Goal: Task Accomplishment & Management: Manage account settings

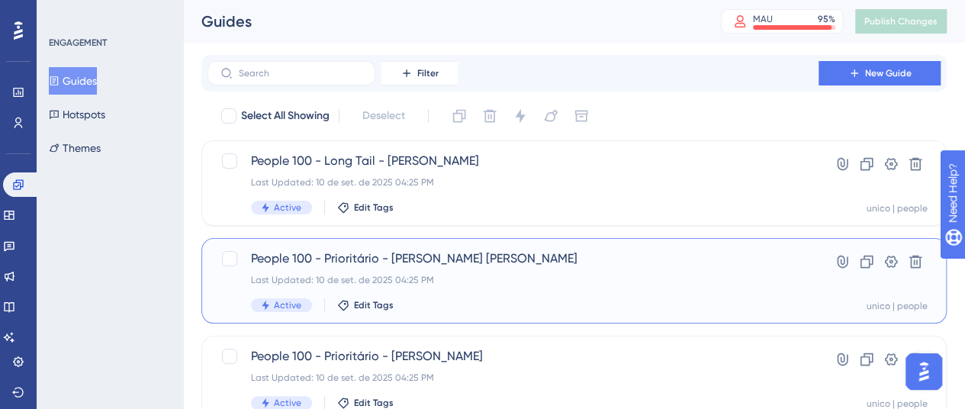
click at [526, 258] on span "People 100 - Prioritário - [PERSON_NAME] [PERSON_NAME]" at bounding box center [513, 258] width 524 height 18
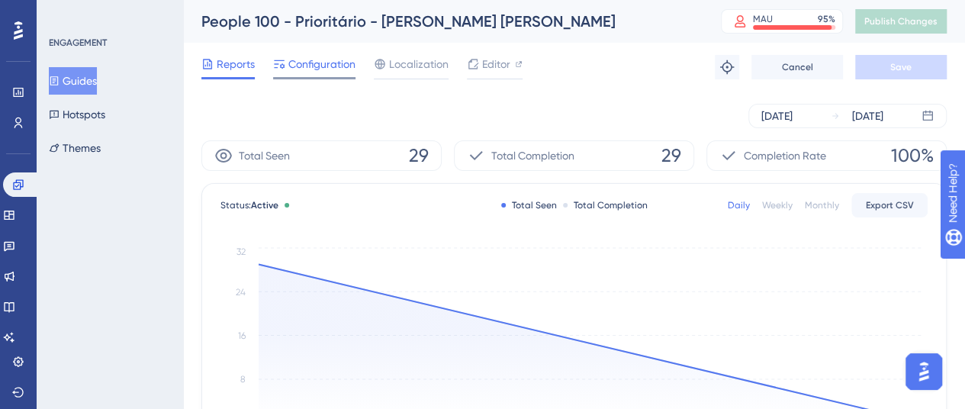
click at [318, 68] on span "Configuration" at bounding box center [321, 64] width 67 height 18
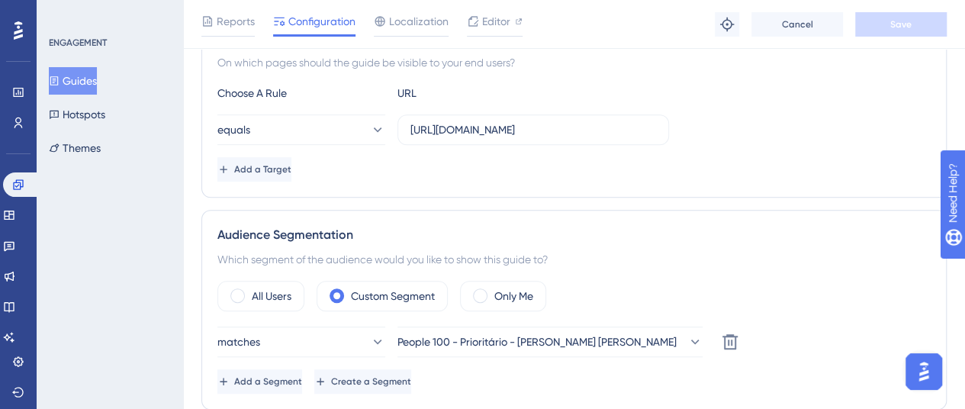
scroll to position [457, 0]
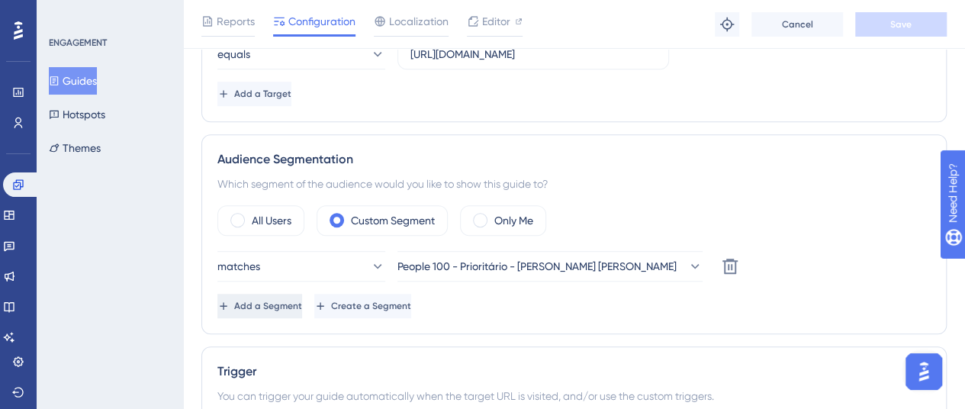
click at [297, 300] on span "Add a Segment" at bounding box center [268, 306] width 68 height 12
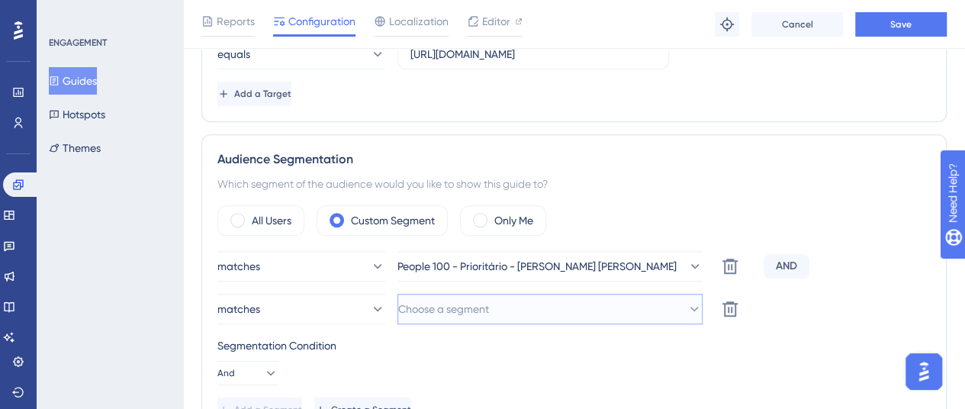
click at [503, 310] on button "Choose a segment" at bounding box center [549, 309] width 305 height 30
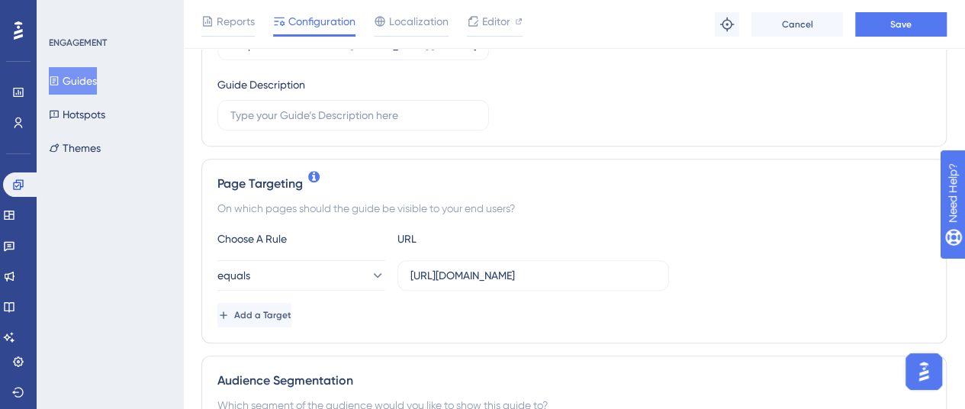
scroll to position [381, 0]
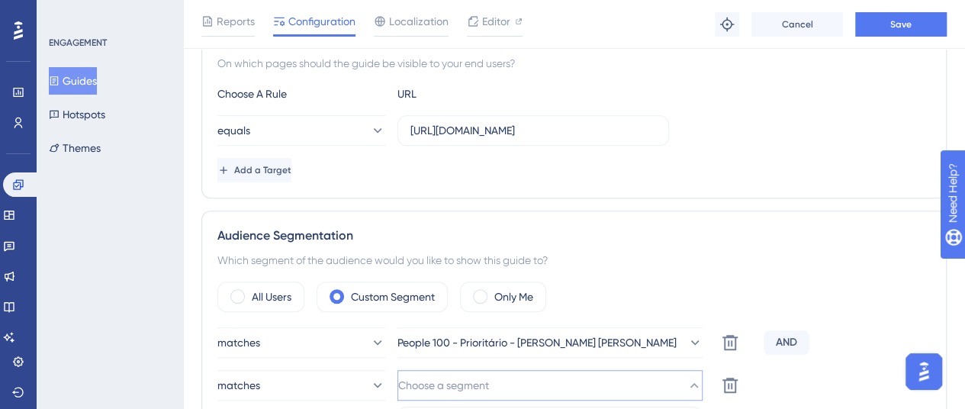
type input "fil"
click at [568, 373] on button "Choose a segment" at bounding box center [549, 385] width 305 height 30
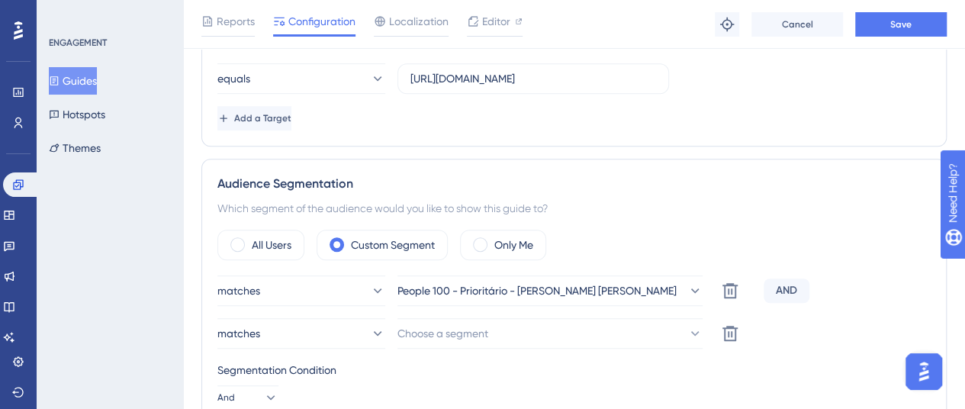
scroll to position [457, 0]
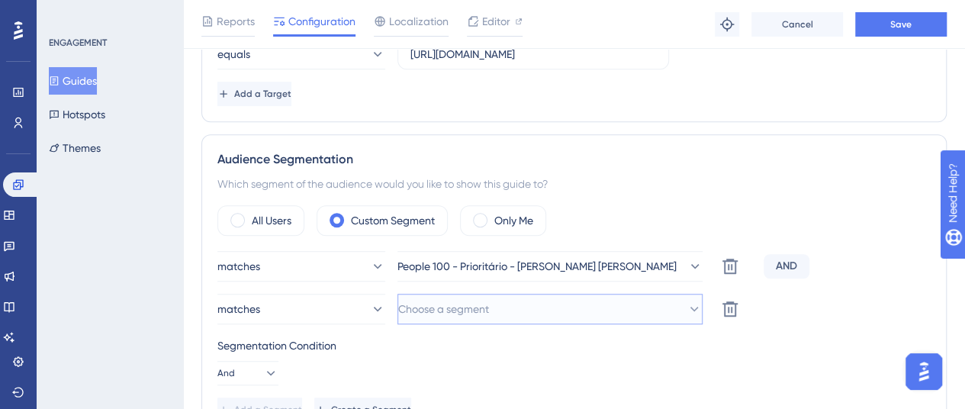
click at [690, 307] on icon at bounding box center [694, 309] width 8 height 5
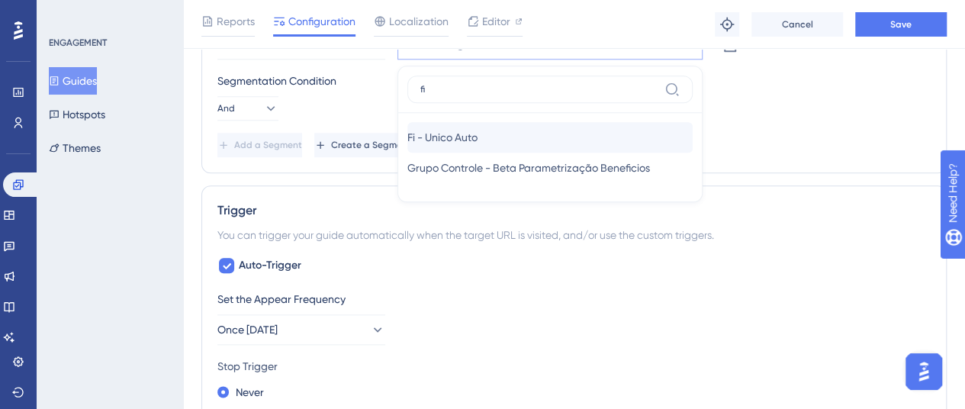
type input "fi"
click at [535, 141] on div "Fi - Unico Auto Fi - Unico Auto" at bounding box center [549, 137] width 285 height 30
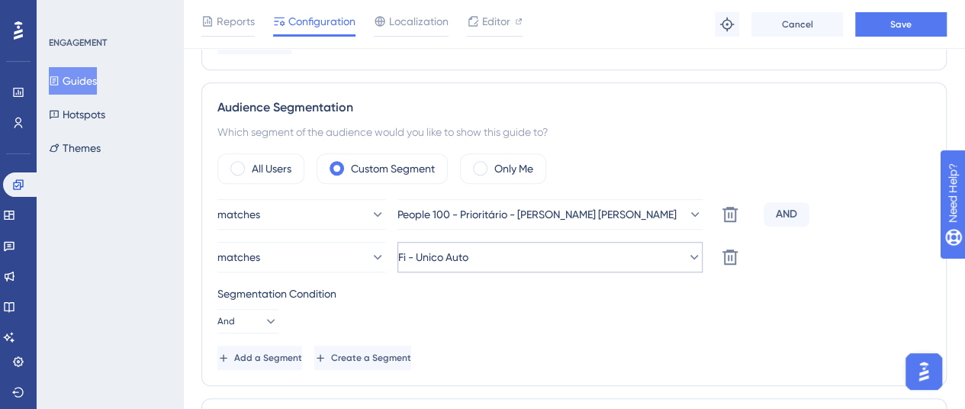
scroll to position [493, 0]
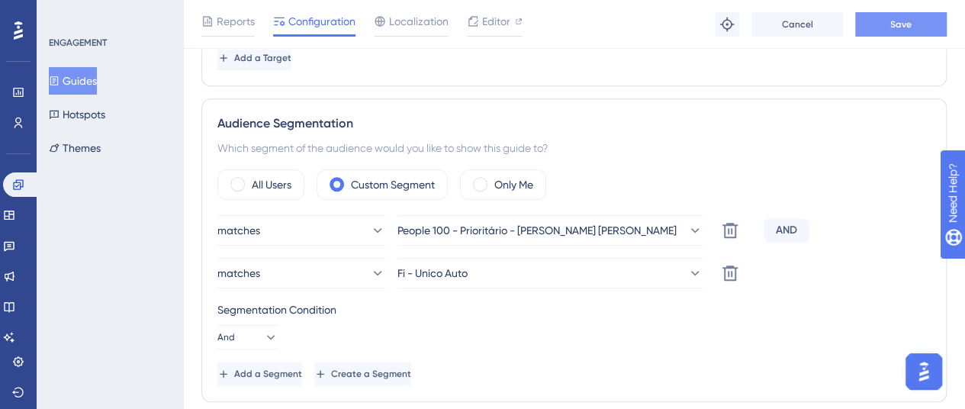
click at [914, 18] on button "Save" at bounding box center [900, 24] width 91 height 24
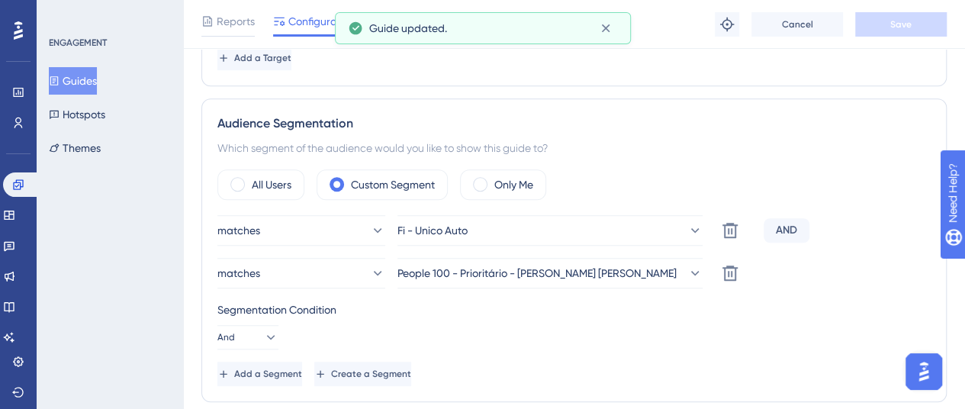
click at [784, 229] on div "AND" at bounding box center [786, 230] width 46 height 24
click at [811, 267] on div "matches People 100 - Prioritário - [PERSON_NAME] [PERSON_NAME] Delete" at bounding box center [573, 273] width 713 height 30
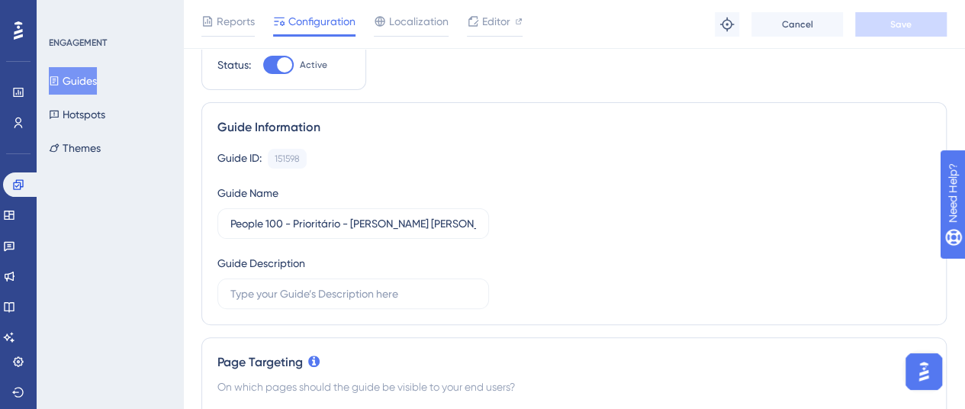
scroll to position [0, 0]
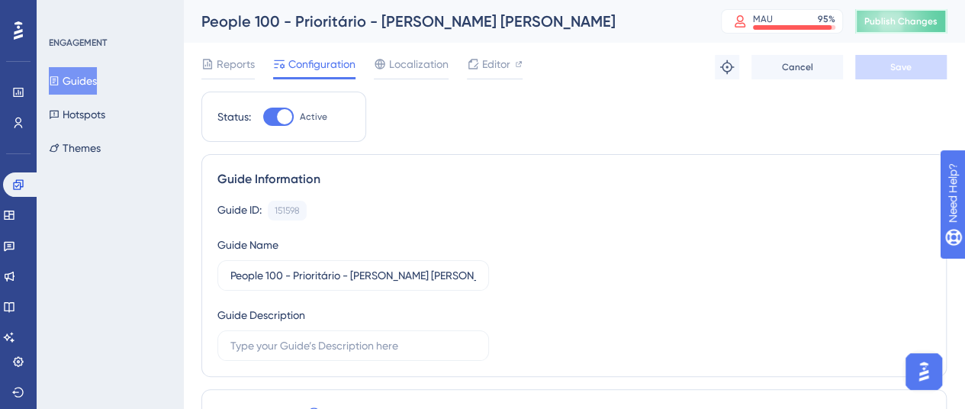
click at [934, 18] on span "Publish Changes" at bounding box center [900, 21] width 73 height 12
click at [15, 117] on icon at bounding box center [18, 123] width 12 height 12
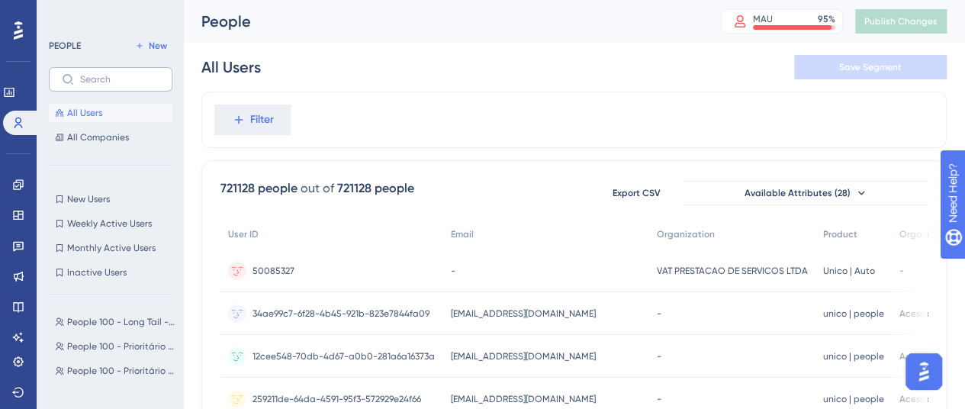
click at [162, 76] on label at bounding box center [111, 79] width 124 height 24
click at [159, 76] on input "text" at bounding box center [119, 79] width 79 height 11
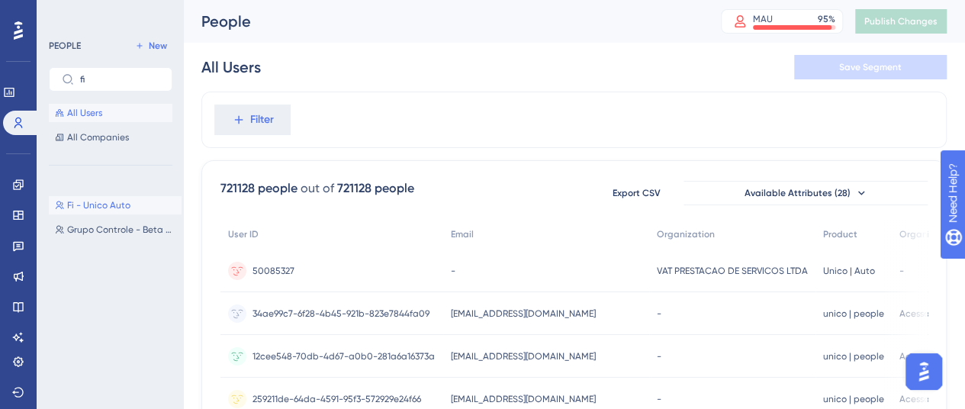
click at [109, 210] on span "Fi - Unico Auto" at bounding box center [98, 205] width 63 height 12
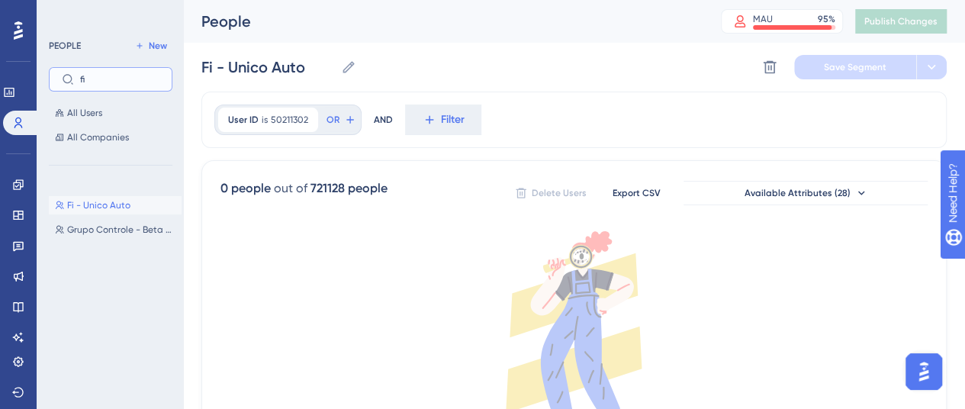
click at [143, 77] on input "fi" at bounding box center [119, 79] width 79 height 11
type input "f"
type input "e"
type input "m"
type input "p"
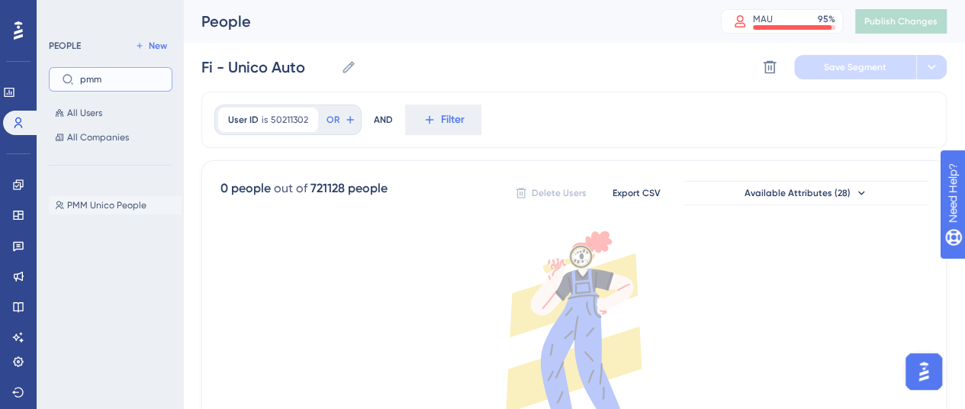
type input "pmm"
click at [129, 208] on span "PMM Unico People" at bounding box center [106, 205] width 79 height 12
type input "PMM Unico People"
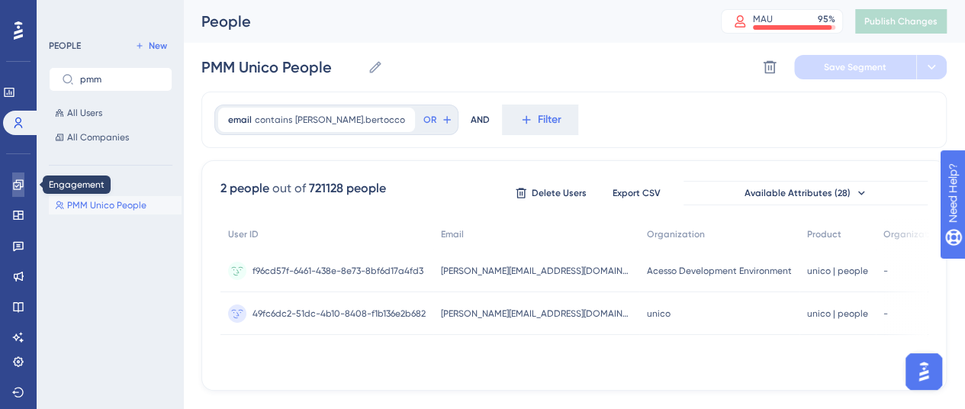
click at [23, 190] on icon at bounding box center [18, 184] width 12 height 12
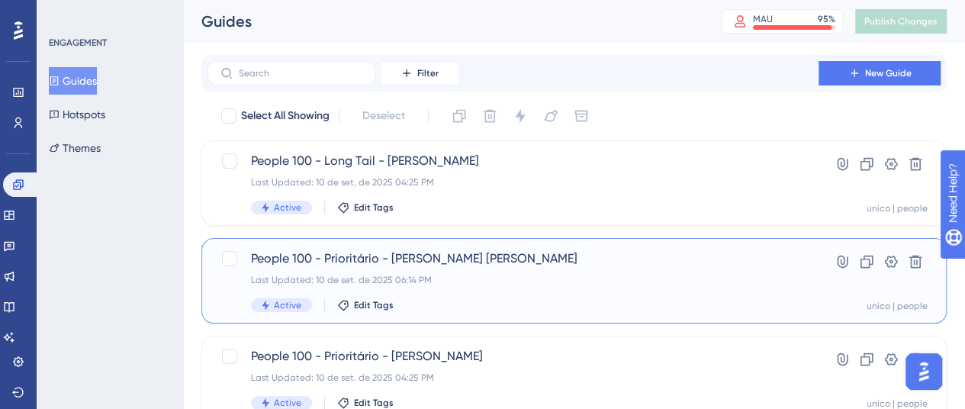
click at [567, 275] on div "Last Updated: 10 de set. de 2025 06:14 PM" at bounding box center [513, 280] width 524 height 12
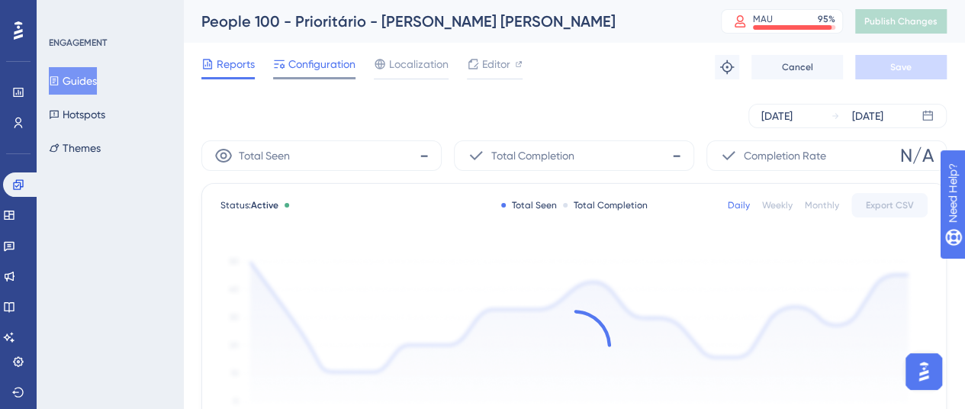
click at [326, 66] on span "Configuration" at bounding box center [321, 64] width 67 height 18
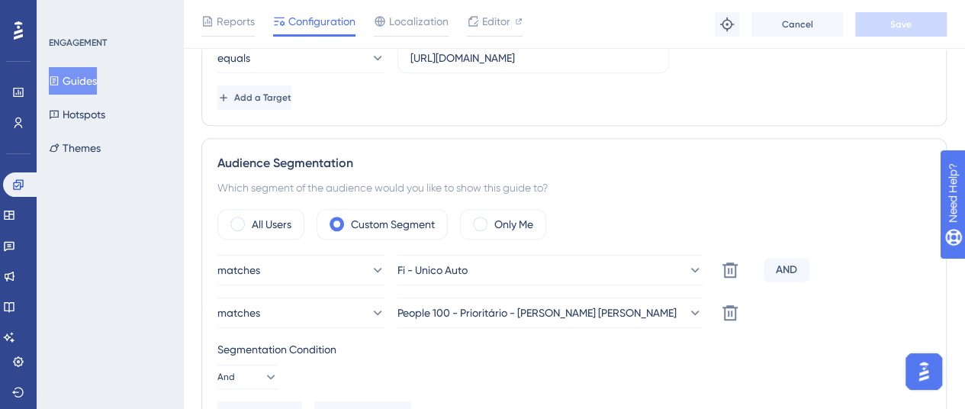
scroll to position [534, 0]
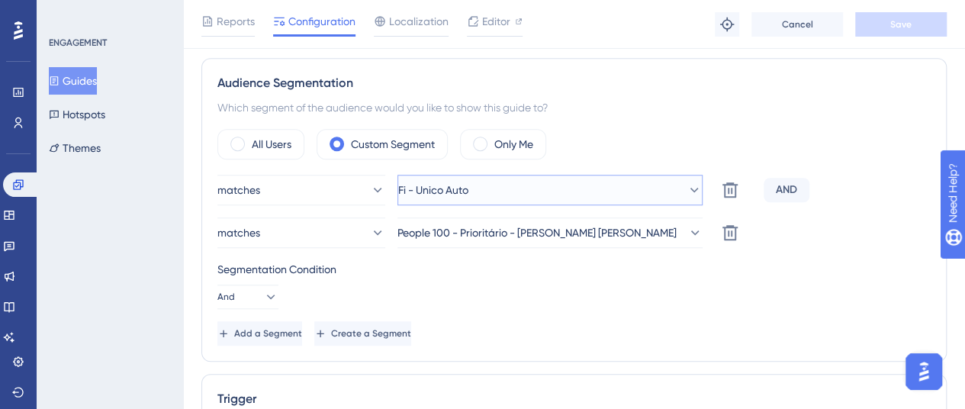
click at [593, 181] on button "Fi - Unico Auto" at bounding box center [549, 190] width 305 height 30
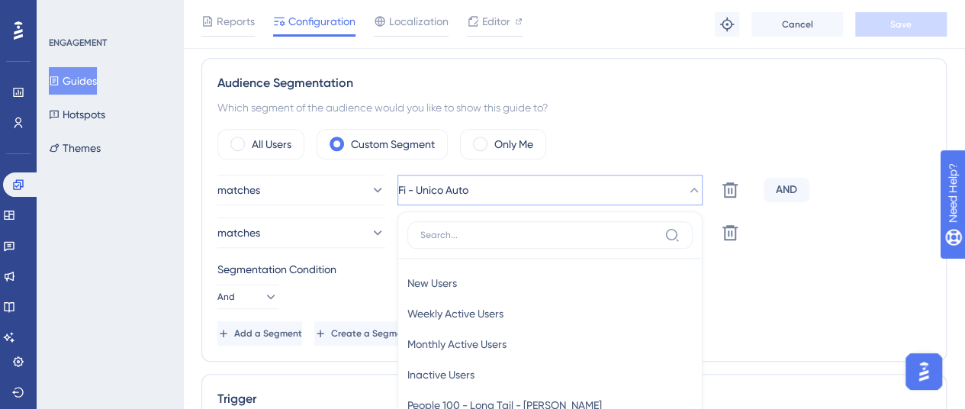
scroll to position [679, 0]
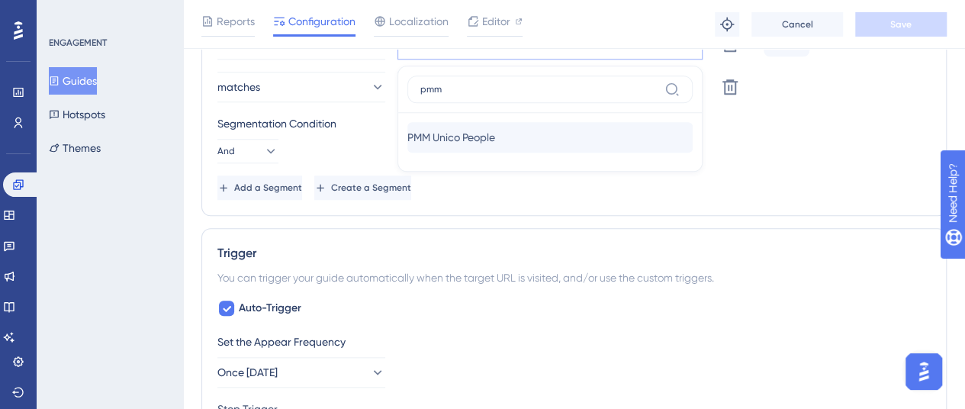
type input "pmm"
click at [495, 142] on span "PMM Unico People" at bounding box center [451, 137] width 88 height 18
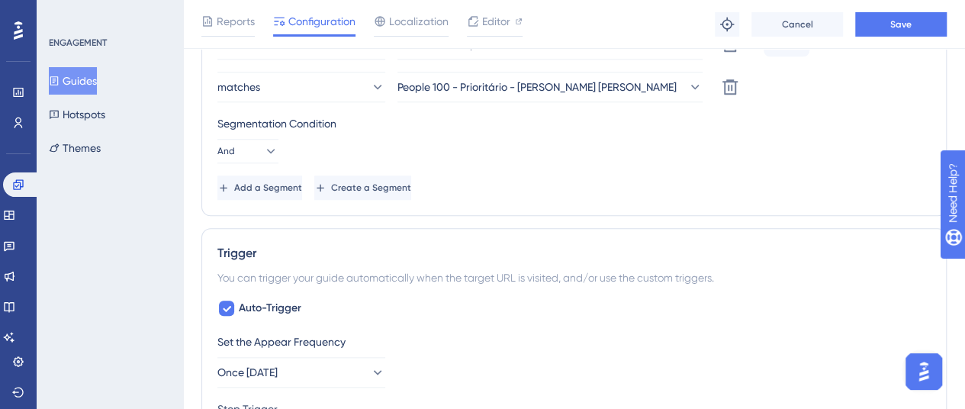
click at [837, 139] on div "Segmentation Condition And" at bounding box center [573, 138] width 713 height 49
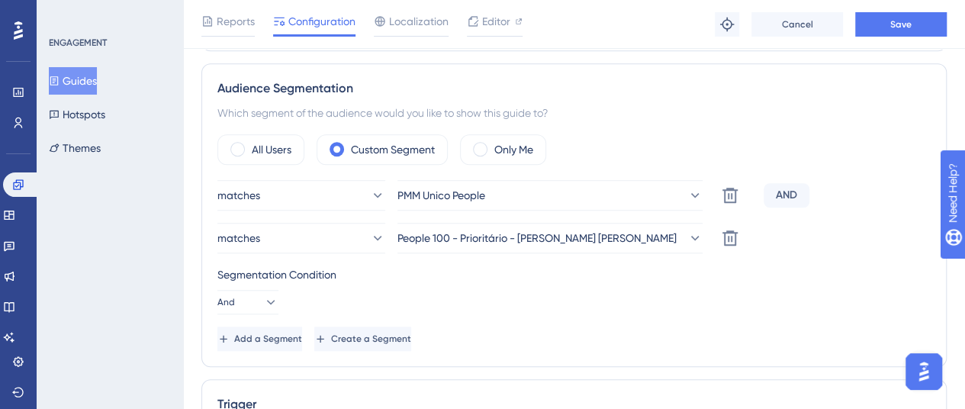
scroll to position [527, 0]
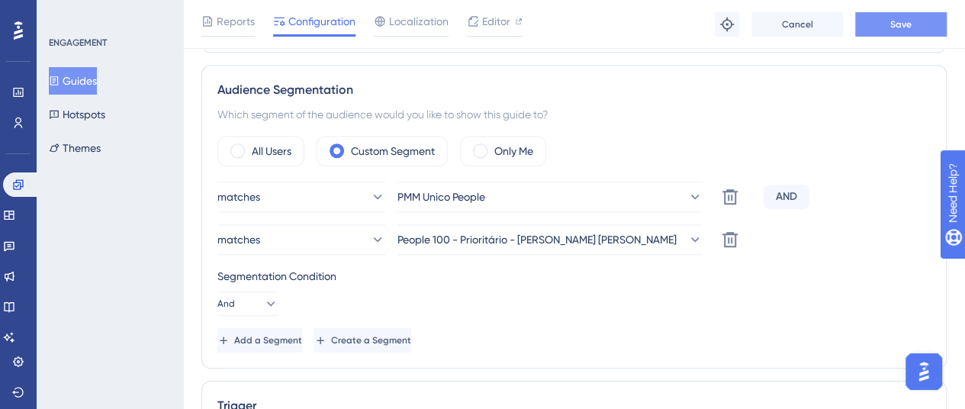
click at [893, 29] on span "Save" at bounding box center [900, 24] width 21 height 12
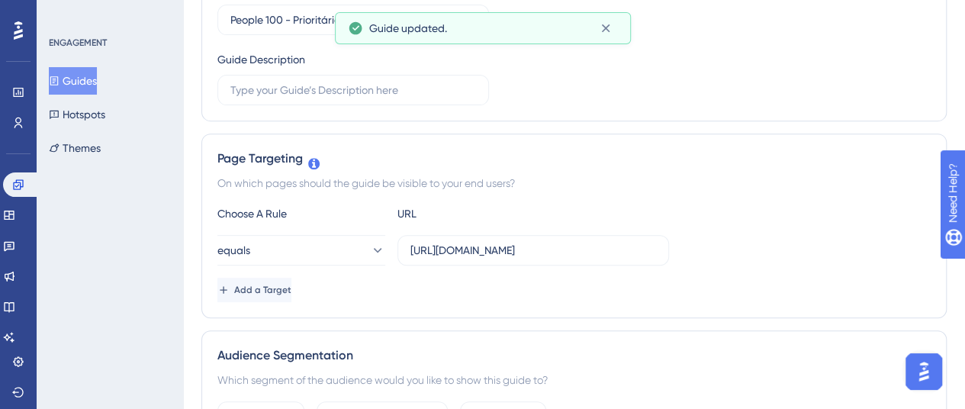
scroll to position [0, 0]
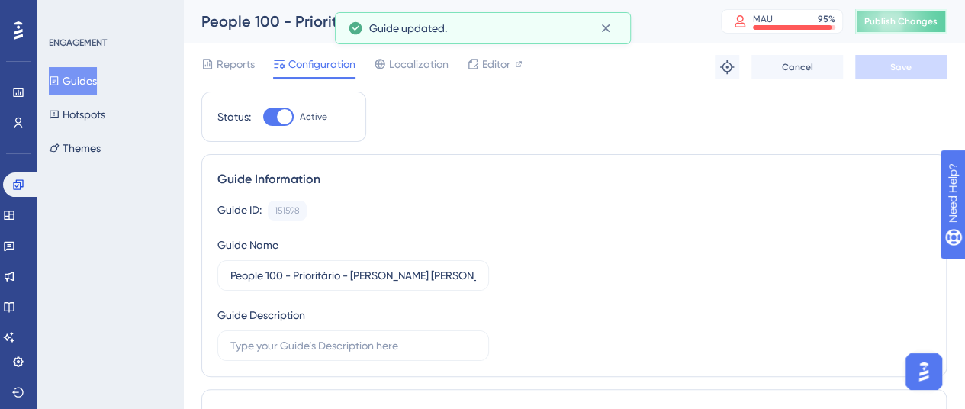
click at [909, 19] on span "Publish Changes" at bounding box center [900, 21] width 73 height 12
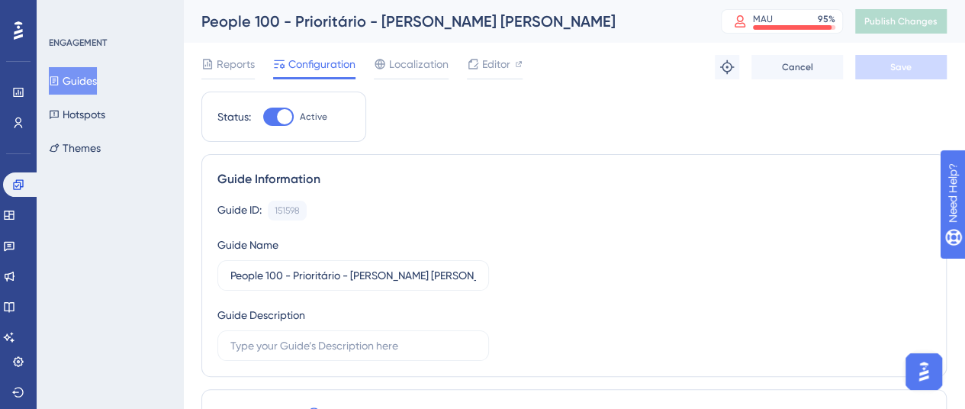
click at [89, 83] on button "Guides" at bounding box center [73, 80] width 48 height 27
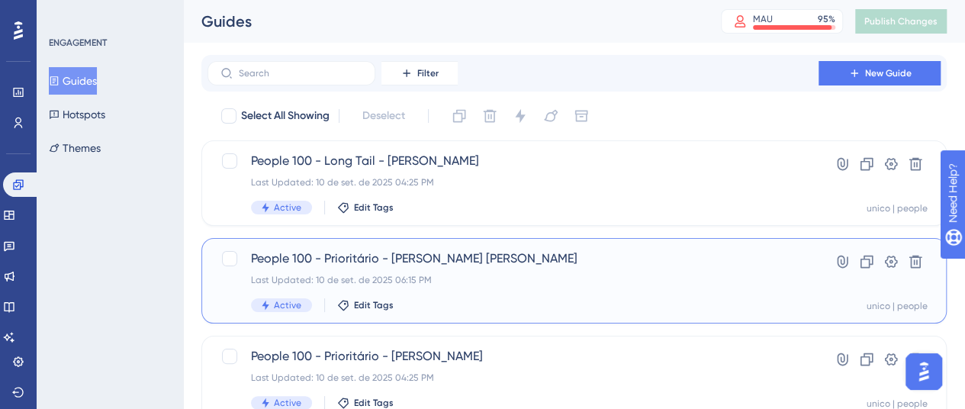
click at [479, 287] on div "People 100 - Prioritário - [PERSON_NAME] [PERSON_NAME] Last Updated: 10 de set.…" at bounding box center [513, 280] width 524 height 63
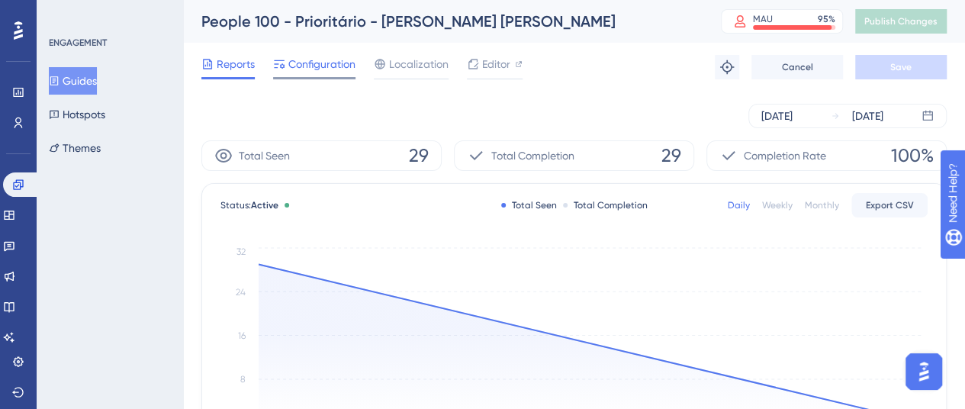
click at [297, 56] on span "Configuration" at bounding box center [321, 64] width 67 height 18
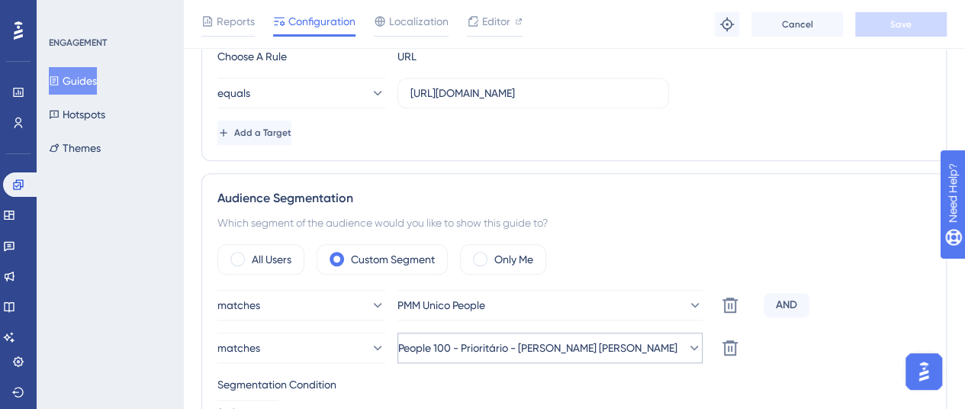
scroll to position [457, 0]
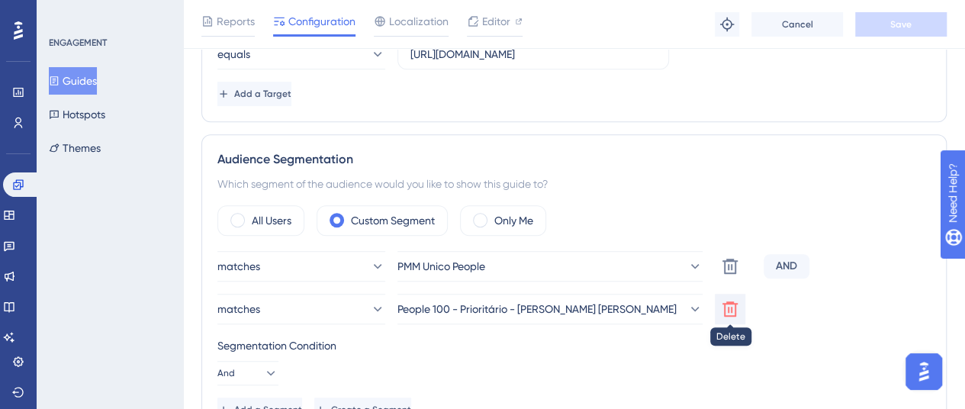
click at [723, 313] on icon at bounding box center [730, 309] width 18 height 18
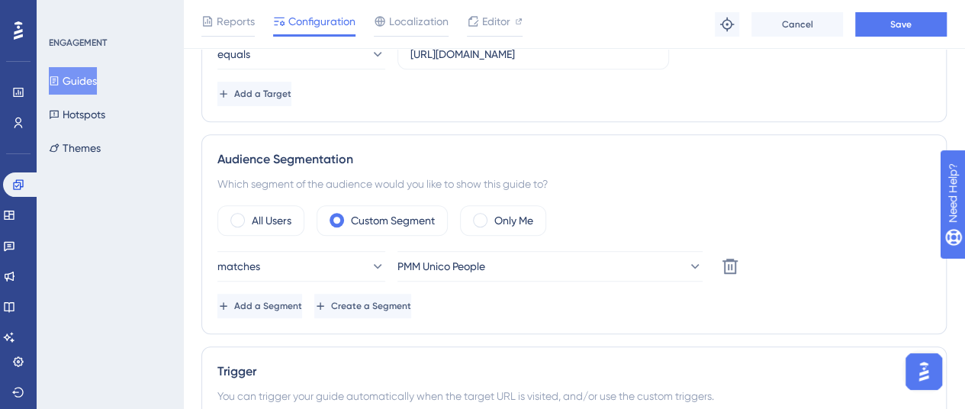
click at [710, 205] on div "All Users Custom Segment Only Me" at bounding box center [573, 220] width 713 height 30
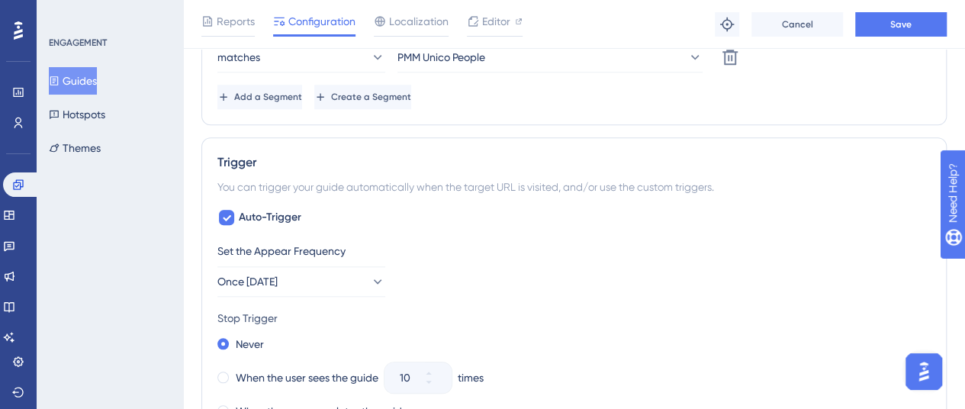
scroll to position [686, 0]
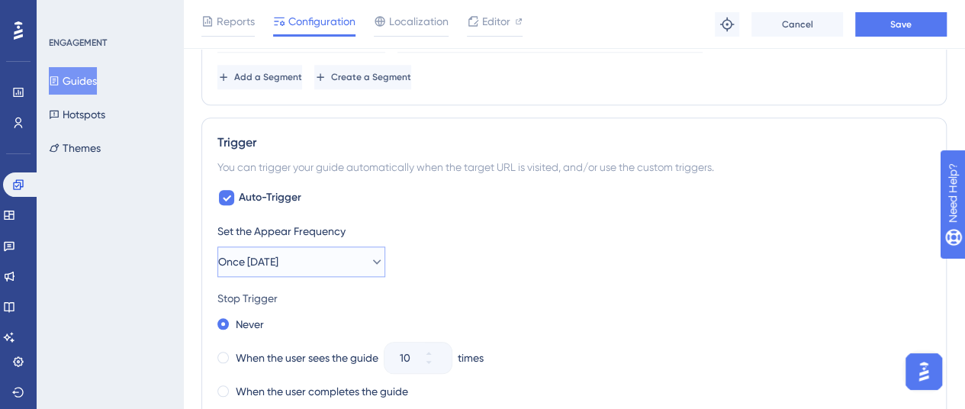
click at [369, 258] on icon at bounding box center [376, 261] width 15 height 15
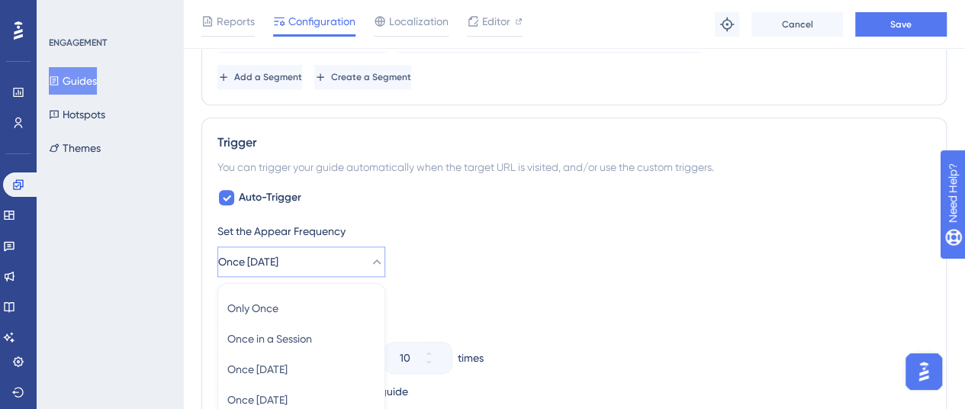
scroll to position [878, 0]
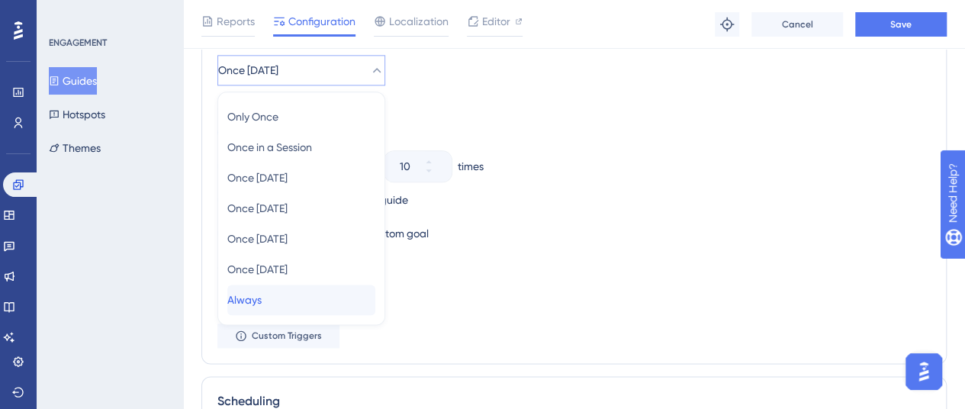
click at [262, 298] on span "Always" at bounding box center [244, 300] width 34 height 18
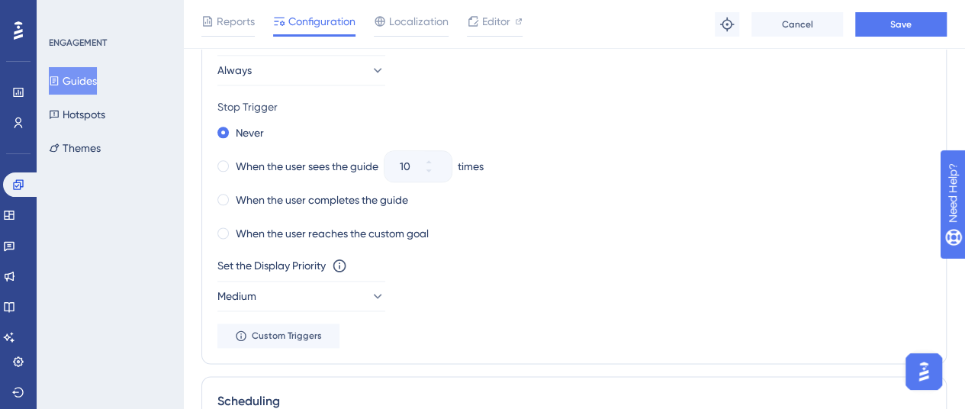
click at [622, 251] on div "Set the Appear Frequency Always Stop Trigger Never When the user sees the guide…" at bounding box center [573, 188] width 713 height 317
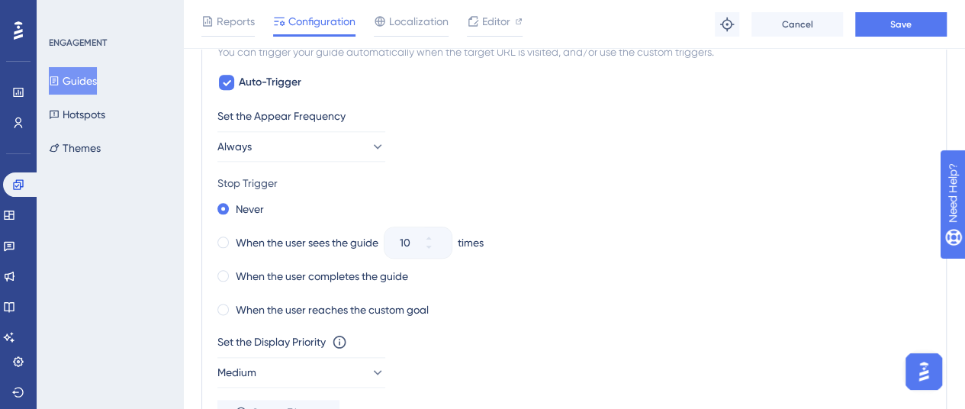
scroll to position [725, 0]
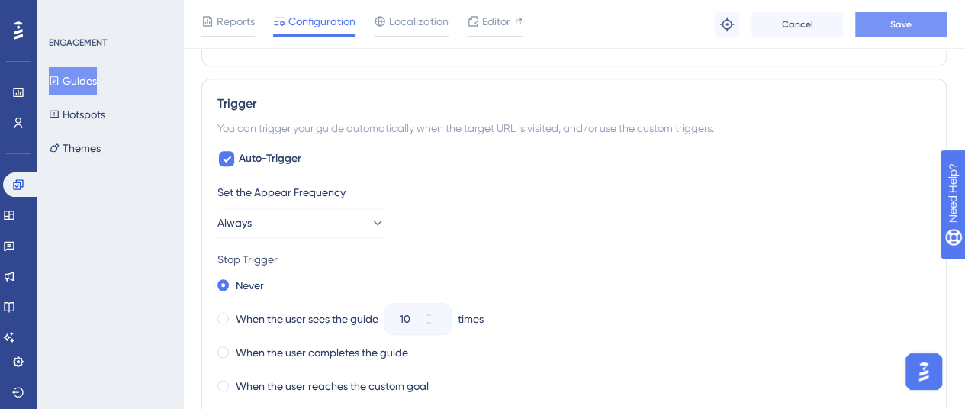
click at [906, 27] on span "Save" at bounding box center [900, 24] width 21 height 12
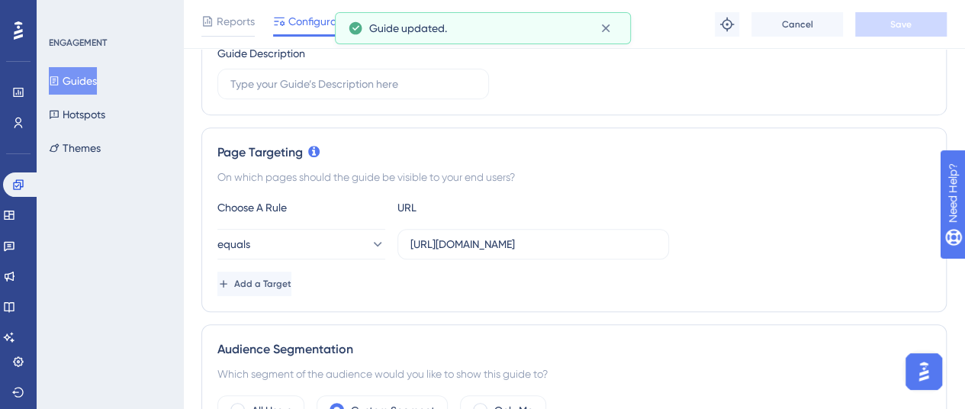
scroll to position [0, 0]
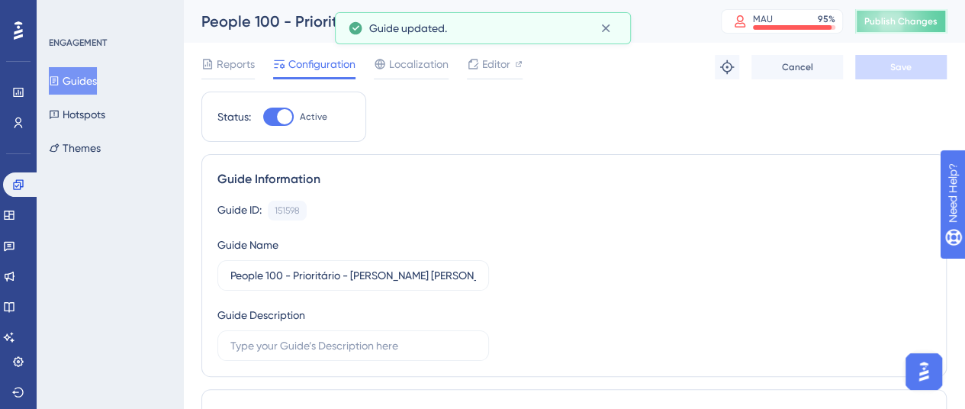
click at [919, 14] on button "Publish Changes" at bounding box center [900, 21] width 91 height 24
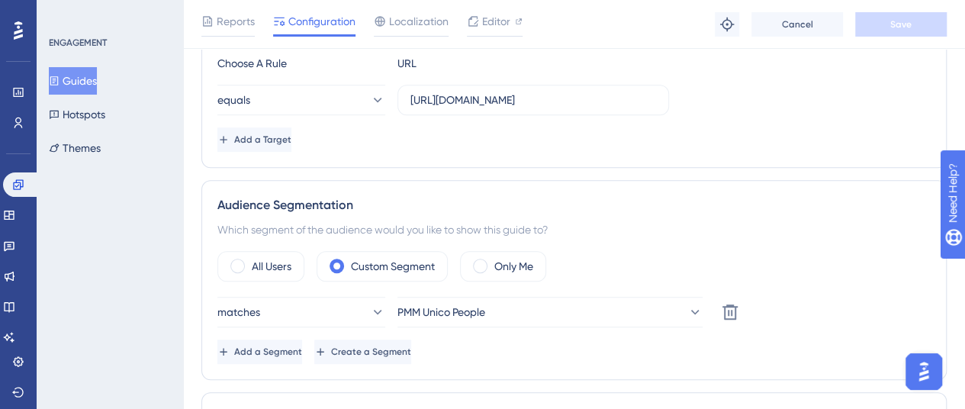
scroll to position [457, 0]
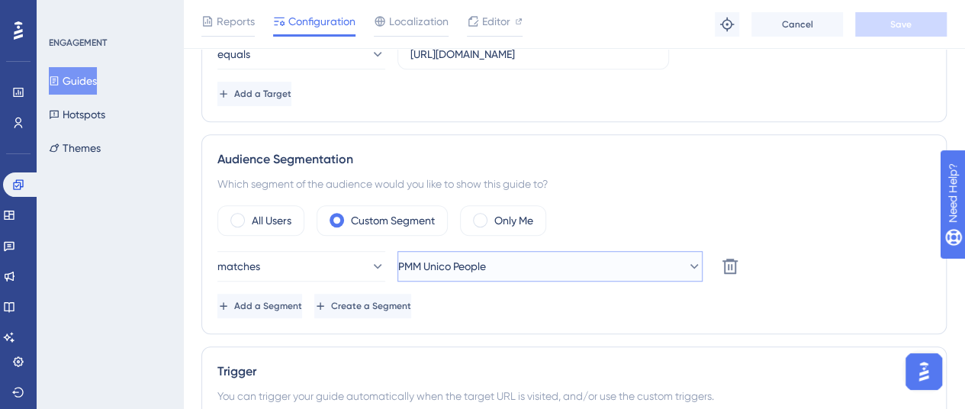
click at [526, 266] on button "PMM Unico People" at bounding box center [549, 266] width 305 height 30
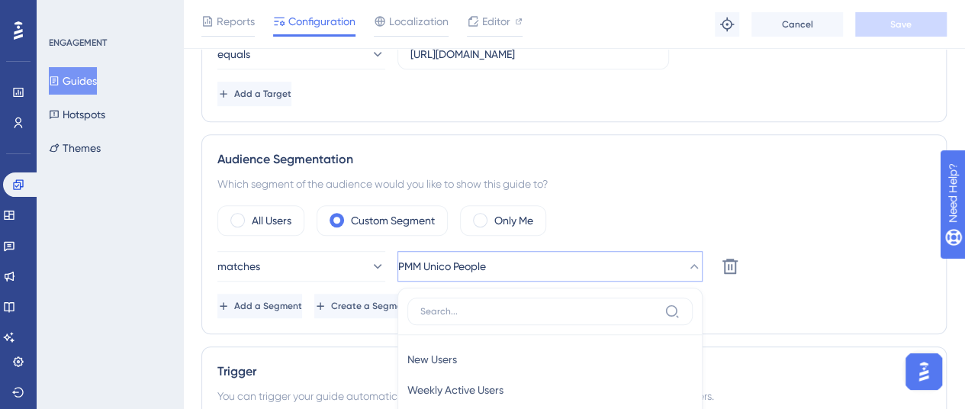
scroll to position [679, 0]
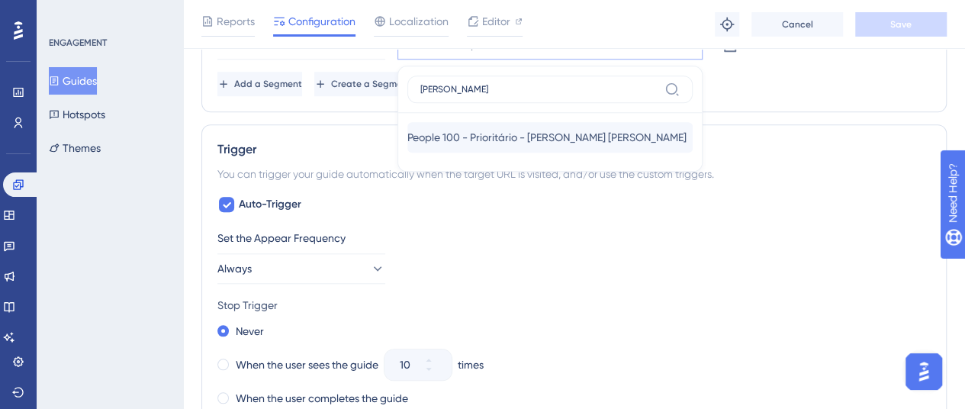
type input "[PERSON_NAME]"
click at [575, 140] on span "People 100 - Prioritário - [PERSON_NAME] [PERSON_NAME]" at bounding box center [546, 137] width 279 height 18
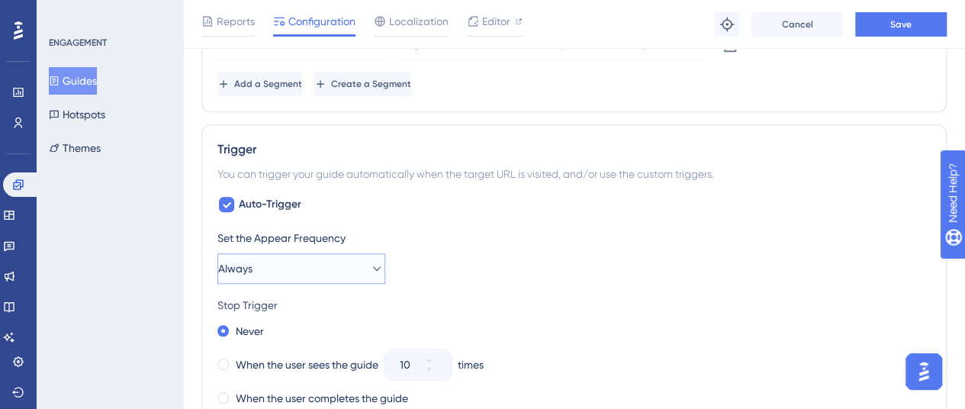
click at [308, 268] on button "Always" at bounding box center [301, 268] width 168 height 30
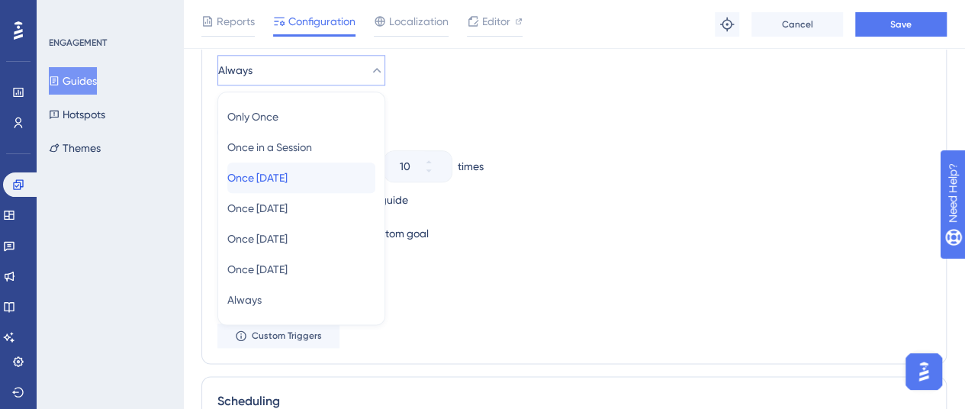
click at [287, 175] on span "Once [DATE]" at bounding box center [257, 178] width 60 height 18
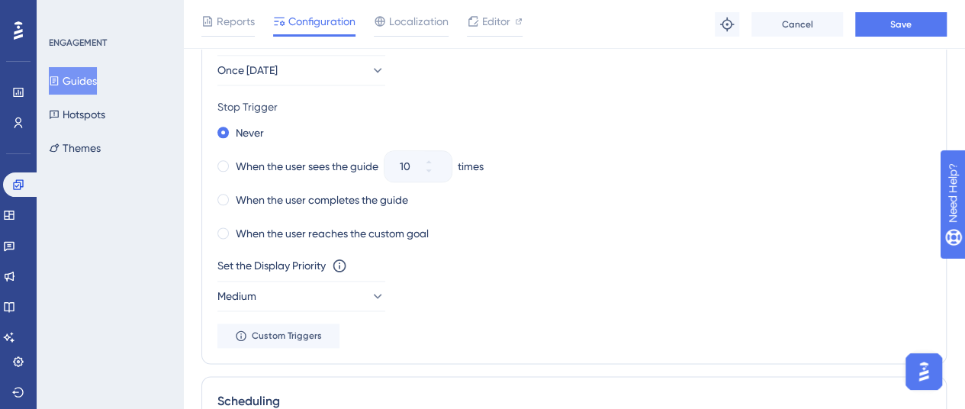
click at [598, 156] on div "When the user sees the guide 10 times" at bounding box center [573, 166] width 713 height 21
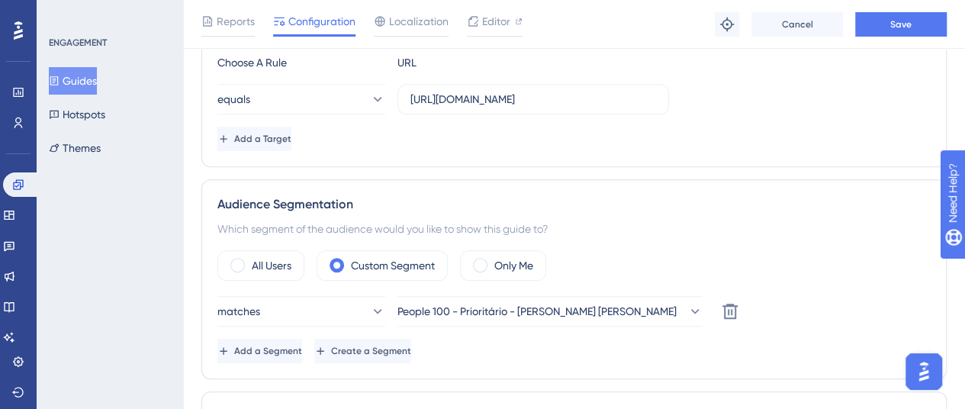
scroll to position [344, 0]
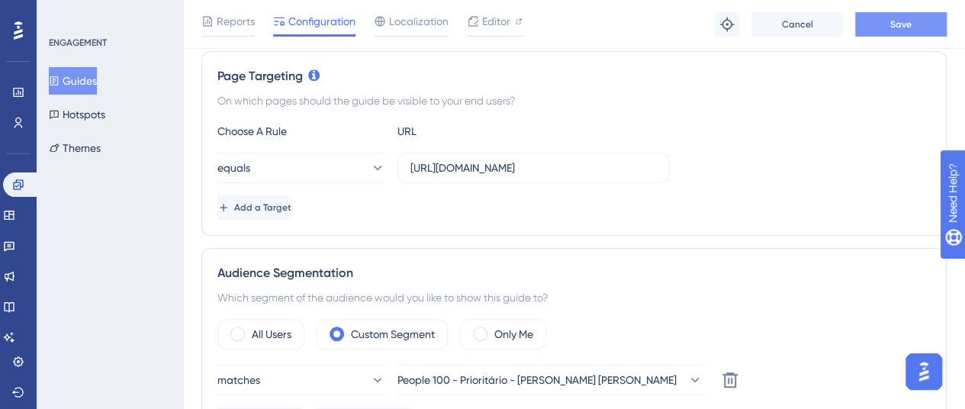
click at [897, 34] on button "Save" at bounding box center [900, 24] width 91 height 24
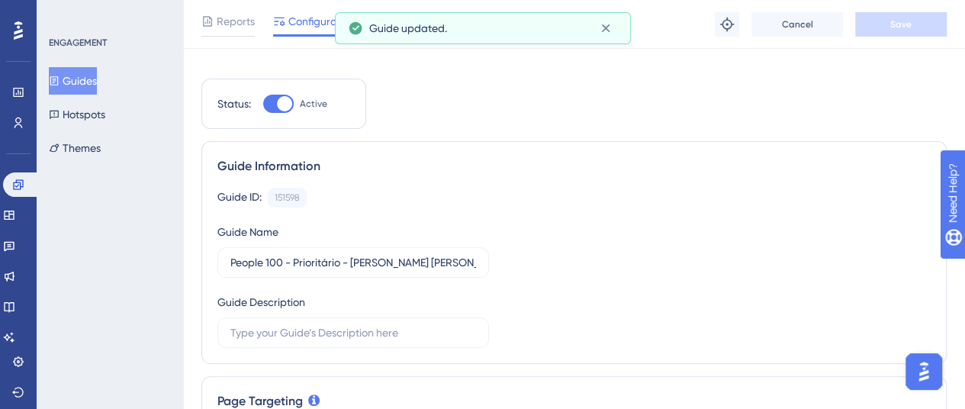
scroll to position [0, 0]
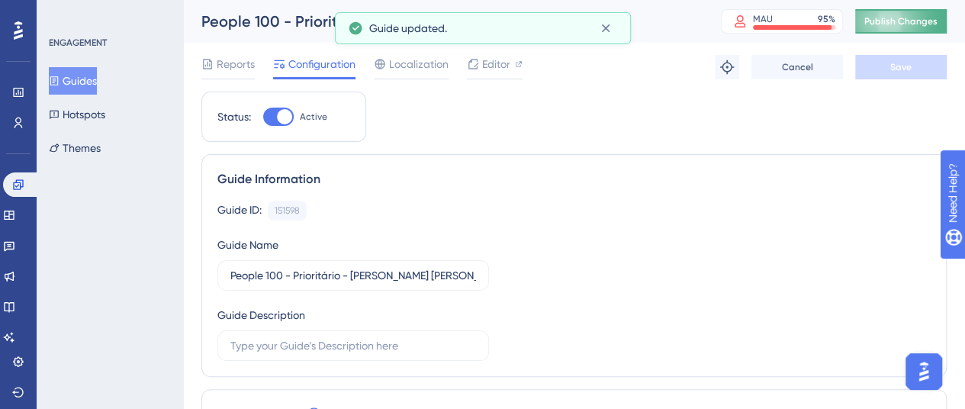
click at [904, 25] on span "Publish Changes" at bounding box center [900, 21] width 73 height 12
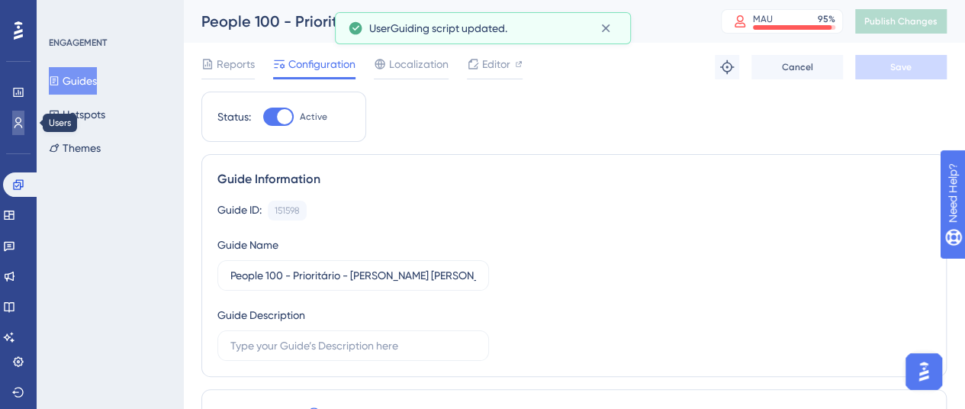
click at [16, 126] on icon at bounding box center [18, 123] width 12 height 12
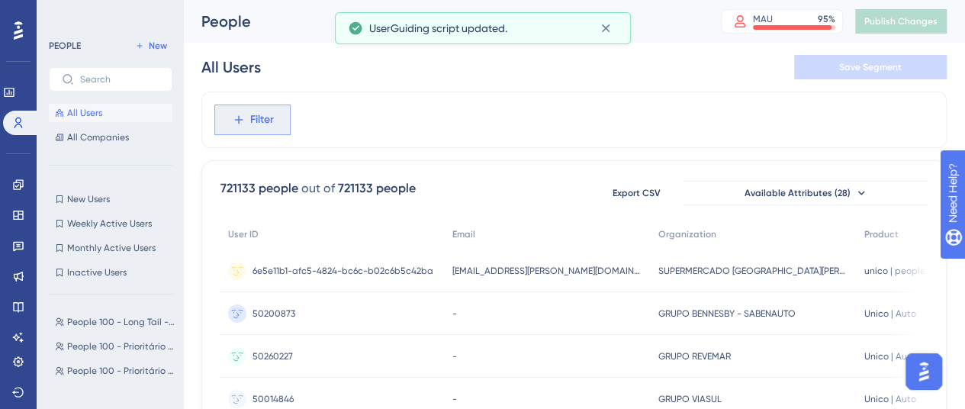
click at [270, 126] on span "Filter" at bounding box center [262, 120] width 24 height 18
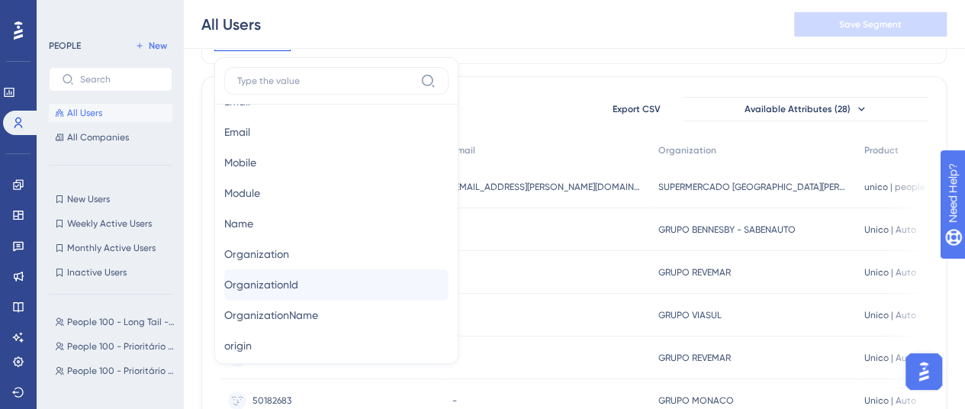
scroll to position [1067, 0]
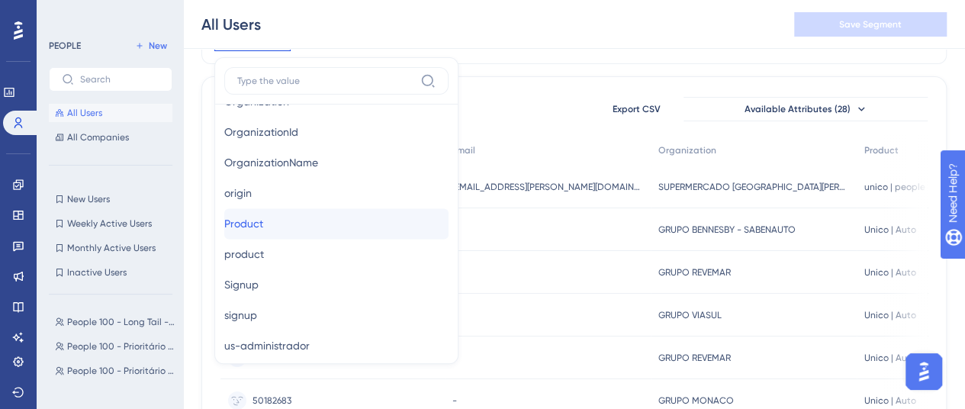
click at [290, 235] on button "Product Product" at bounding box center [336, 223] width 224 height 30
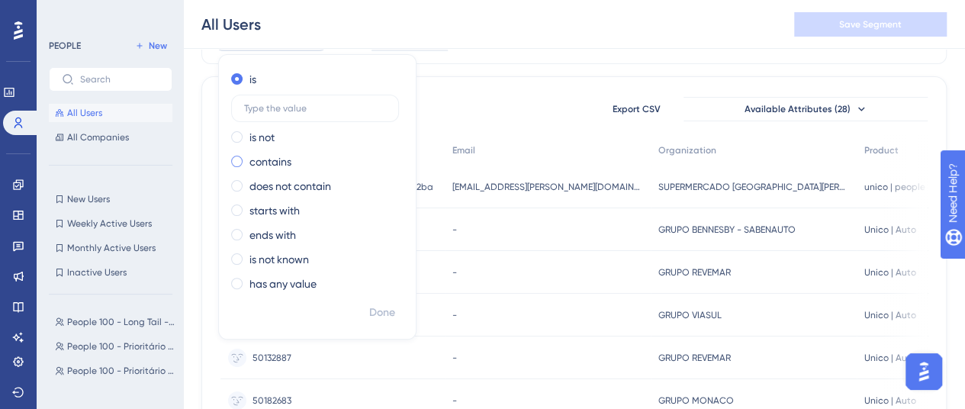
click at [258, 156] on label "contains" at bounding box center [270, 161] width 42 height 18
type input "auto"
click at [378, 318] on span "Done" at bounding box center [382, 312] width 26 height 18
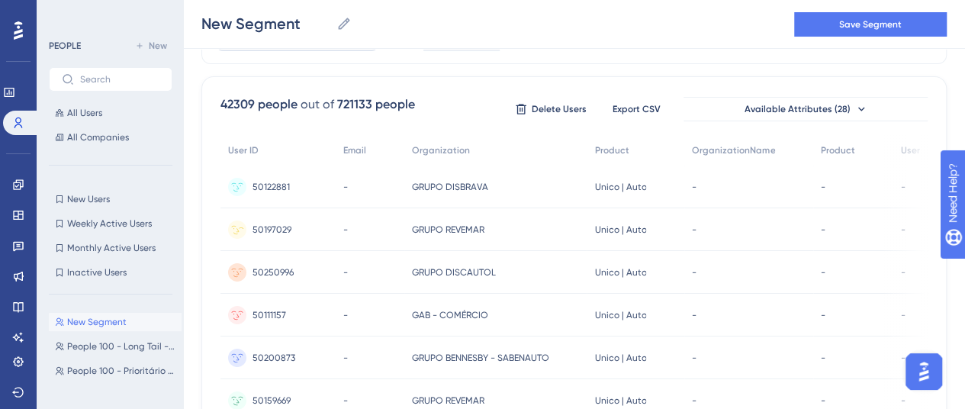
scroll to position [0, 0]
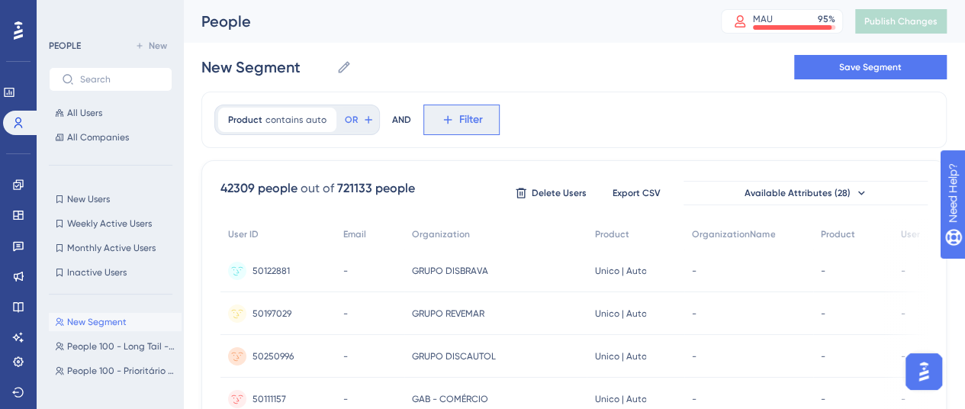
click at [459, 117] on span "Filter" at bounding box center [471, 120] width 24 height 18
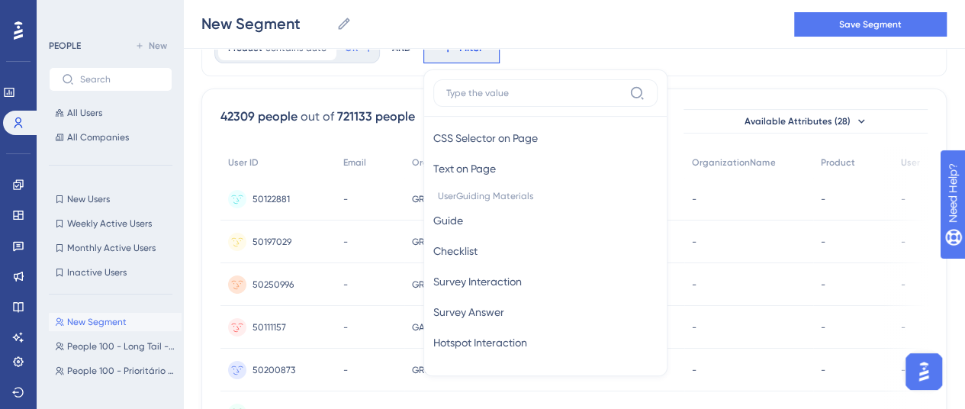
scroll to position [229, 0]
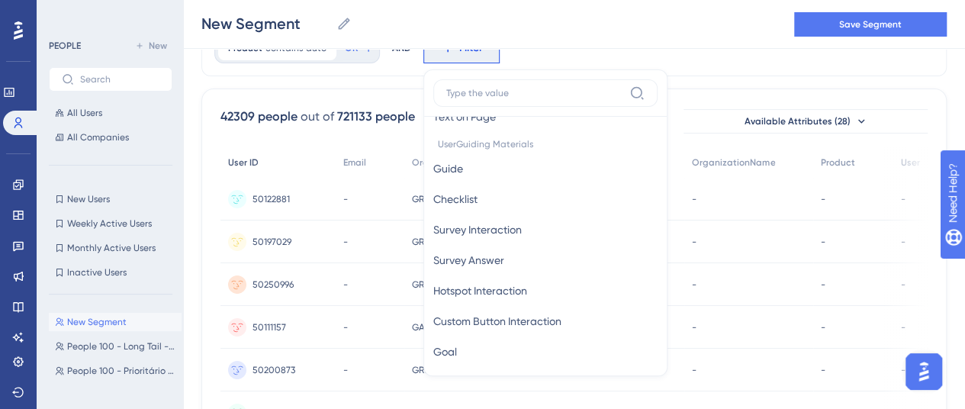
click at [319, 149] on div "User ID" at bounding box center [277, 162] width 115 height 31
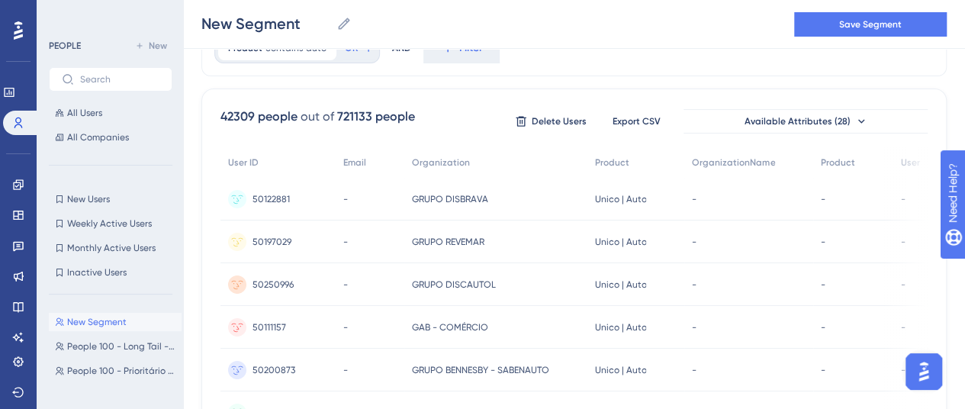
scroll to position [0, 0]
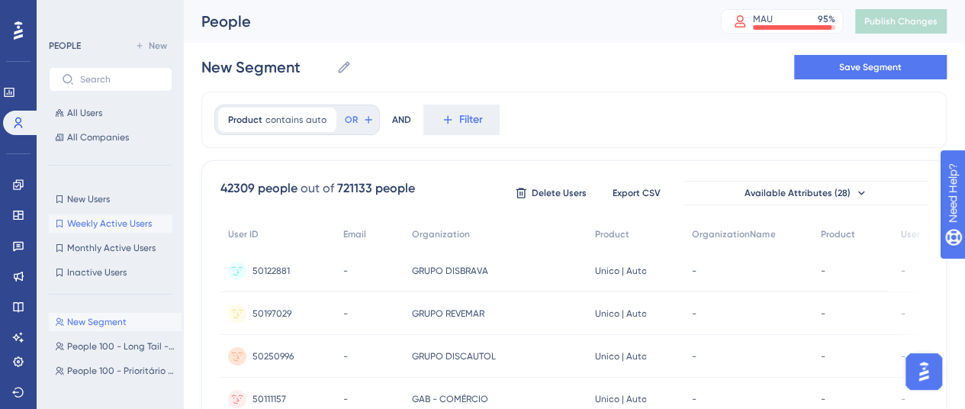
click at [95, 226] on span "Weekly Active Users" at bounding box center [109, 223] width 85 height 12
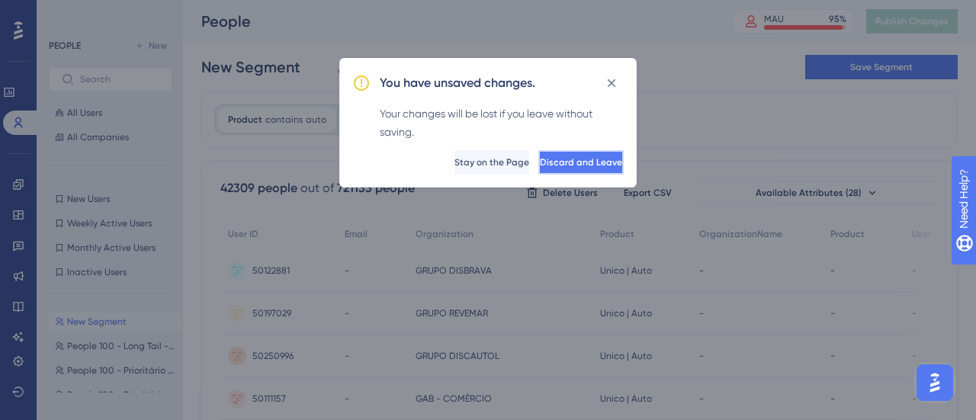
click at [574, 165] on span "Discard and Leave" at bounding box center [581, 162] width 82 height 12
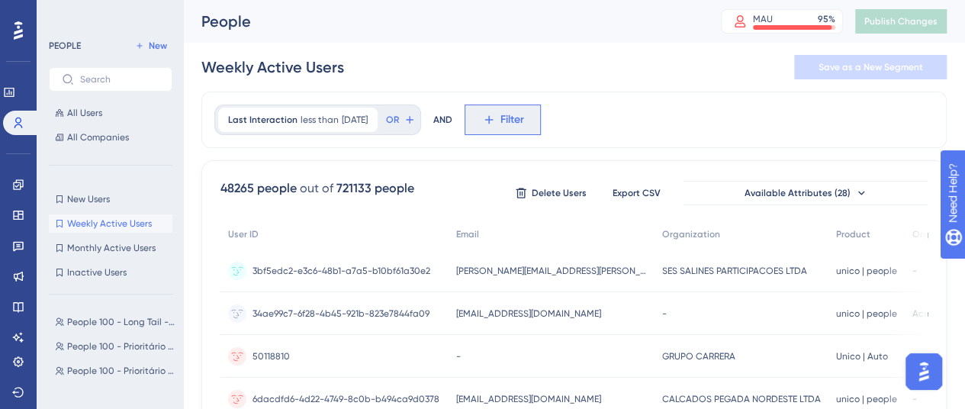
click at [524, 115] on span "Filter" at bounding box center [512, 120] width 24 height 18
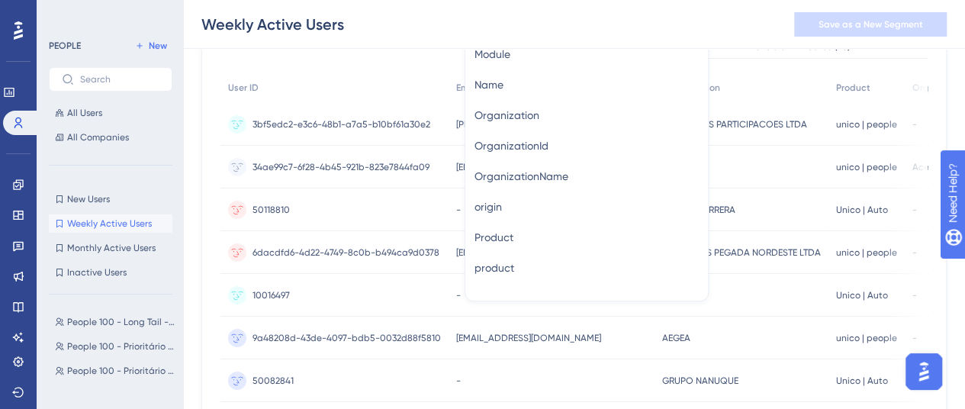
scroll to position [1067, 0]
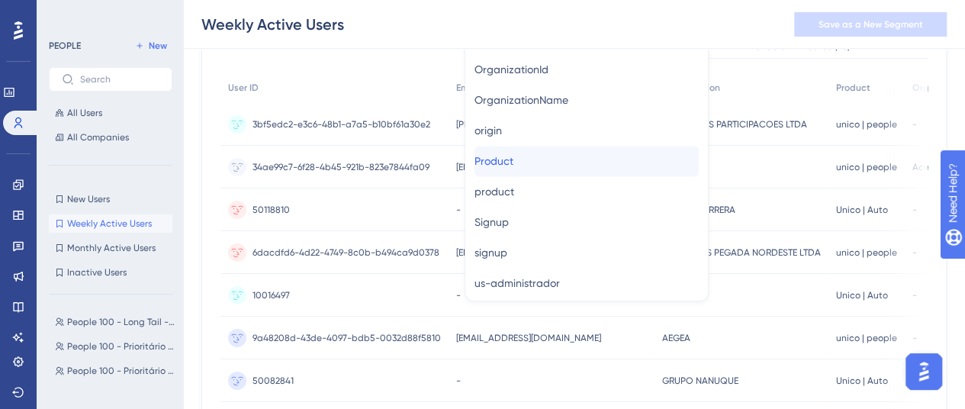
click at [549, 157] on button "Product Product" at bounding box center [586, 161] width 224 height 30
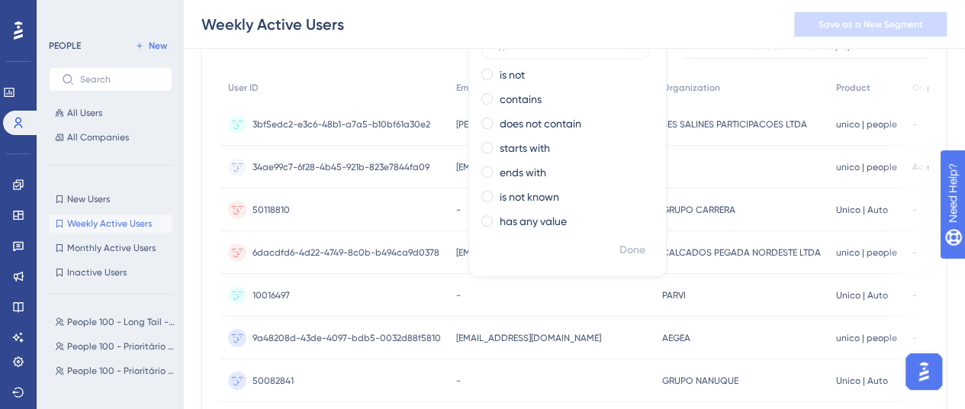
click at [544, 85] on div "is is not contains does not contain starts with ends with is not known has any …" at bounding box center [567, 121] width 197 height 232
click at [541, 102] on label "contains" at bounding box center [520, 99] width 42 height 18
type input "auto"
click at [645, 256] on span "Done" at bounding box center [632, 250] width 26 height 18
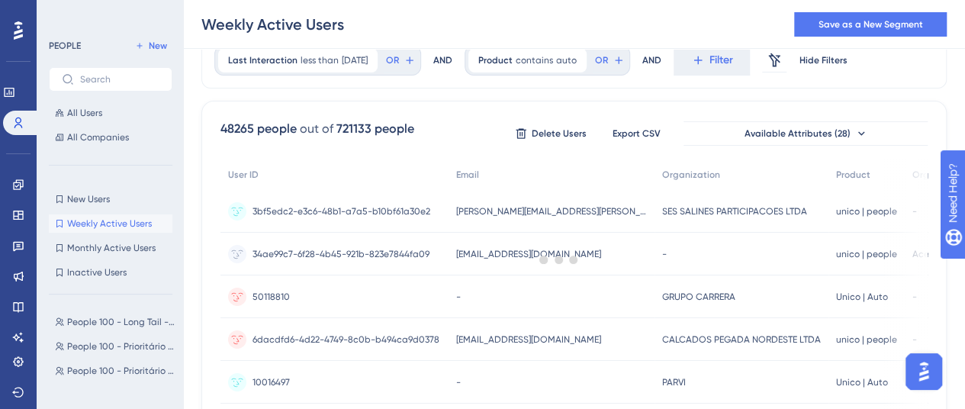
scroll to position [0, 0]
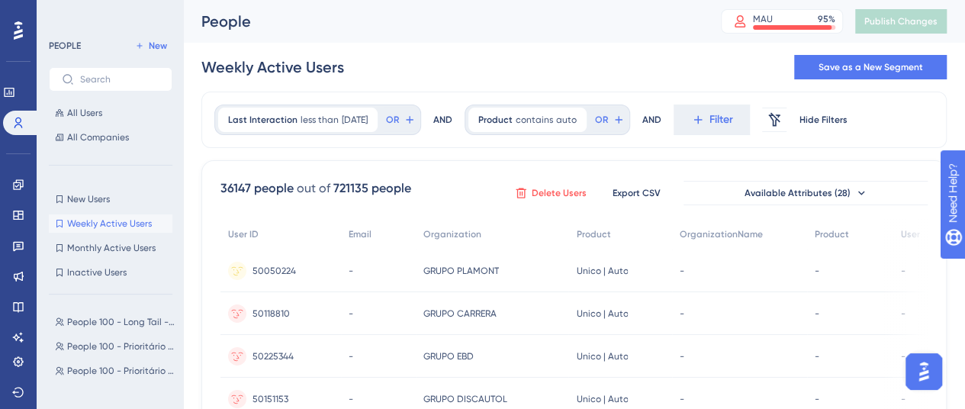
click at [541, 197] on span "Delete Users" at bounding box center [558, 193] width 55 height 12
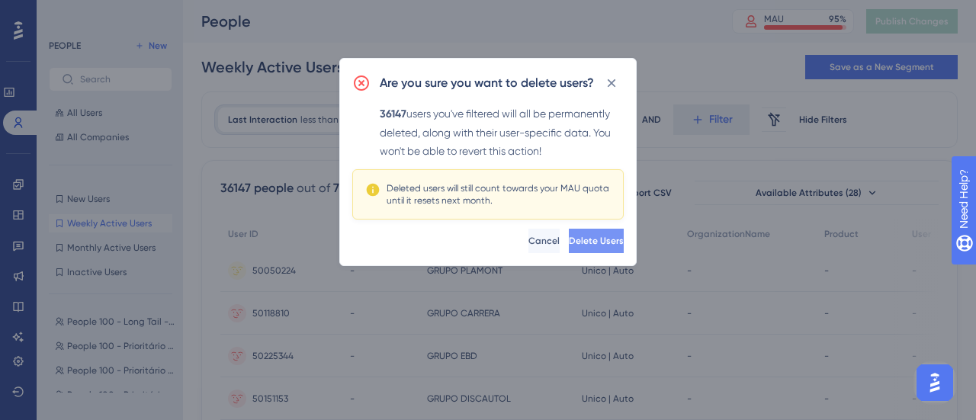
click at [569, 238] on span "Delete Users" at bounding box center [596, 241] width 55 height 12
